Goal: Task Accomplishment & Management: Manage account settings

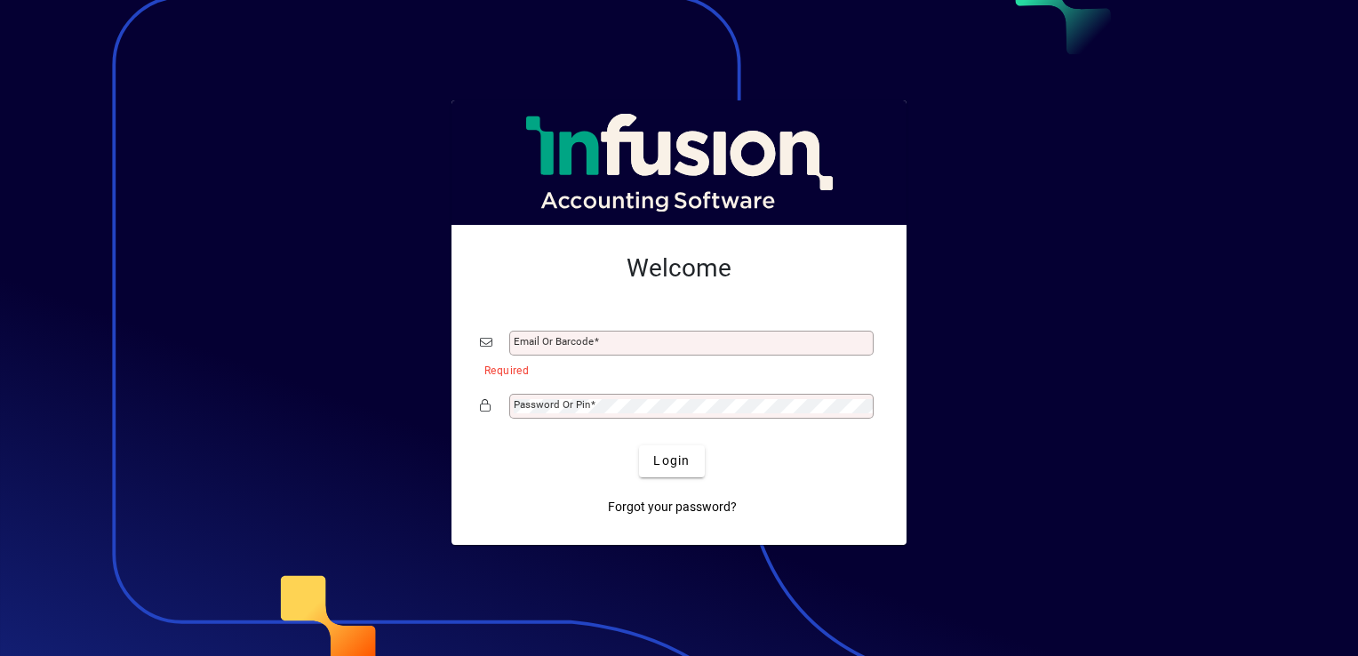
click at [592, 333] on div "Email or Barcode" at bounding box center [691, 343] width 364 height 25
click at [571, 349] on input "Email or Barcode" at bounding box center [693, 343] width 359 height 14
type input "**********"
